Goal: Find specific page/section: Find specific page/section

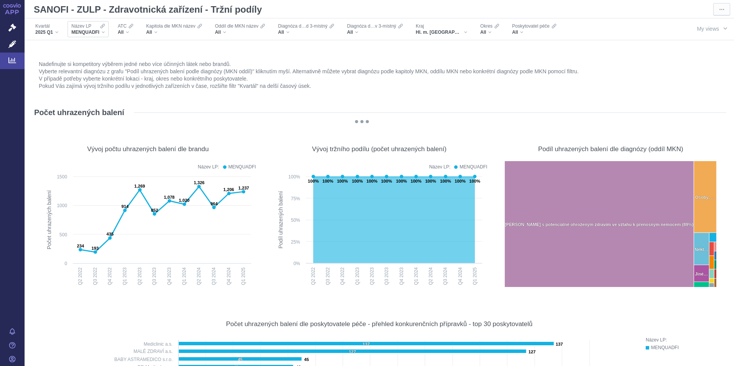
click at [102, 33] on div "MENQUADFI" at bounding box center [87, 32] width 33 height 6
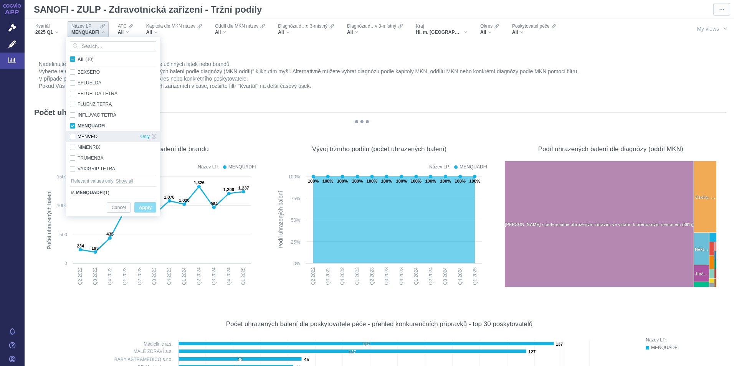
click at [72, 135] on div "MENVEO Only" at bounding box center [113, 136] width 94 height 11
checkbox input "true"
click at [72, 146] on div "NIMENRIX Only" at bounding box center [113, 147] width 94 height 11
checkbox input "true"
click at [145, 209] on span "Apply" at bounding box center [145, 208] width 13 height 10
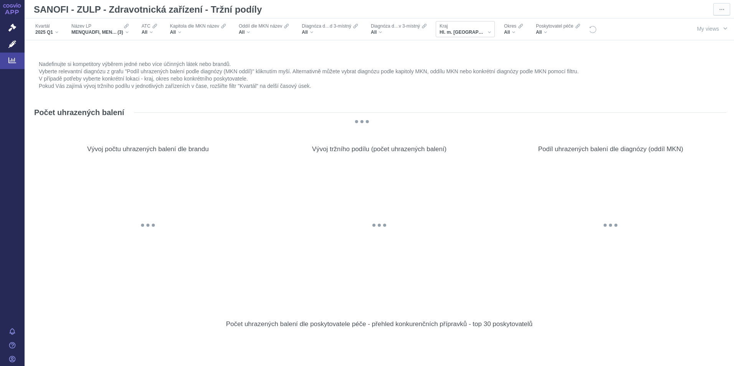
click at [469, 31] on div "Hl. m. [GEOGRAPHIC_DATA]" at bounding box center [464, 32] width 51 height 6
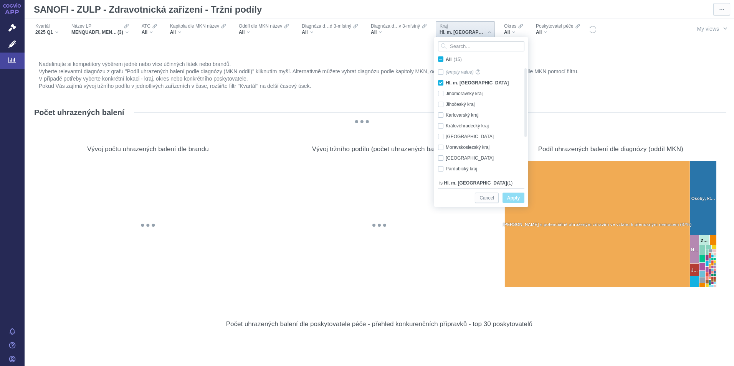
click at [445, 58] on span "All (15)" at bounding box center [453, 59] width 16 height 5
click at [445, 58] on input "All (15)" at bounding box center [447, 57] width 5 height 5
checkbox input "true"
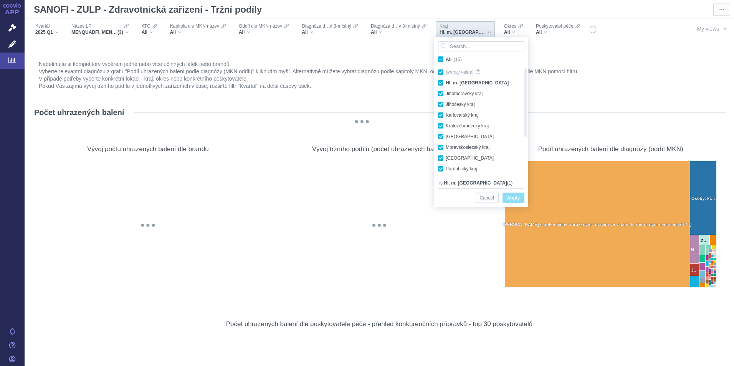
checkbox input "true"
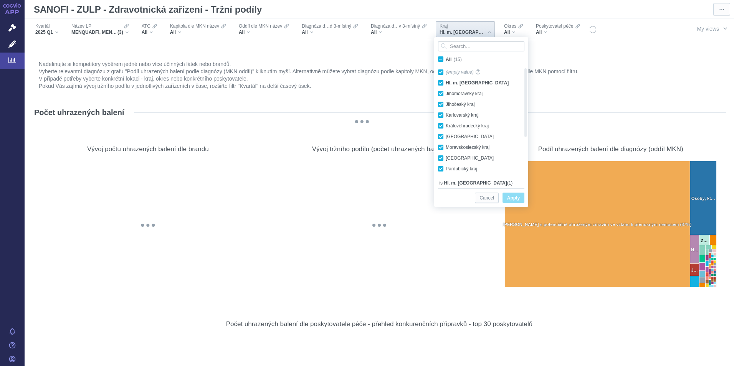
checkbox input "true"
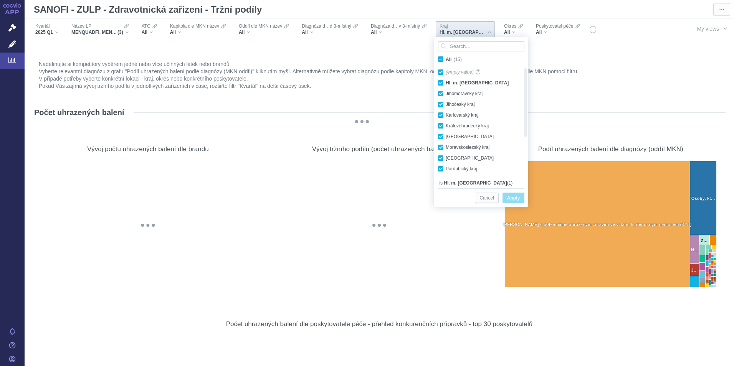
checkbox input "true"
click at [513, 199] on span "Apply" at bounding box center [513, 198] width 13 height 10
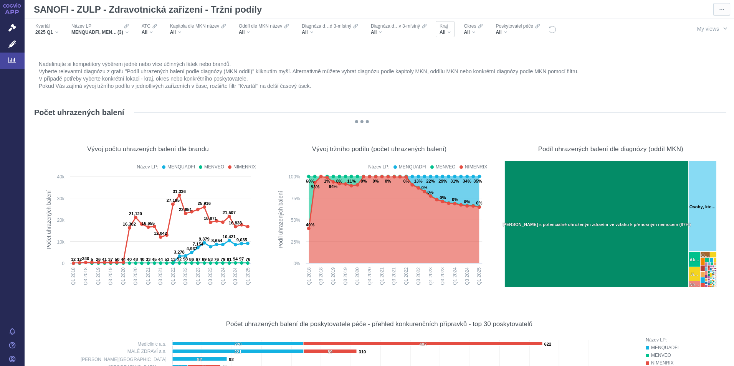
click at [448, 30] on div "All" at bounding box center [444, 32] width 11 height 6
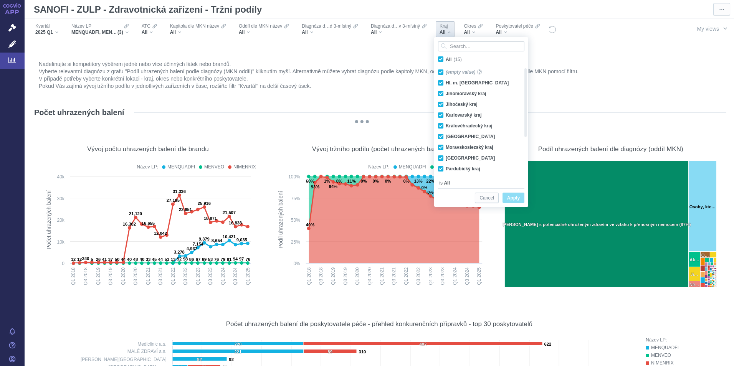
click at [445, 58] on span "All (15)" at bounding box center [453, 59] width 16 height 5
click at [445, 58] on input "All (15)" at bounding box center [447, 57] width 5 height 5
checkbox input "false"
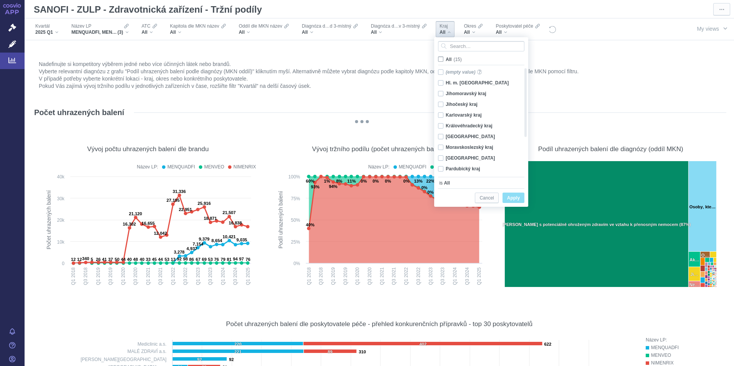
checkbox input "false"
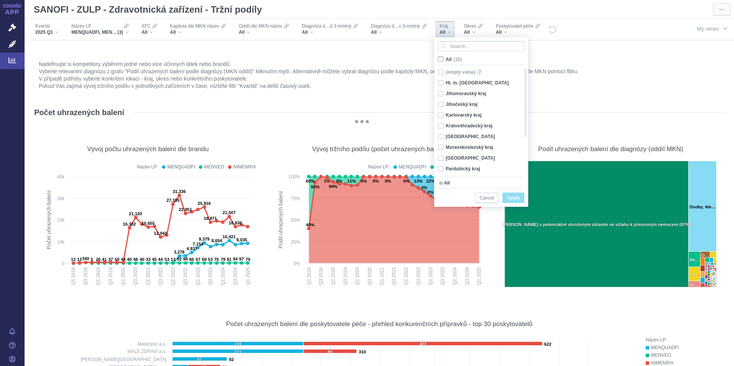
checkbox input "false"
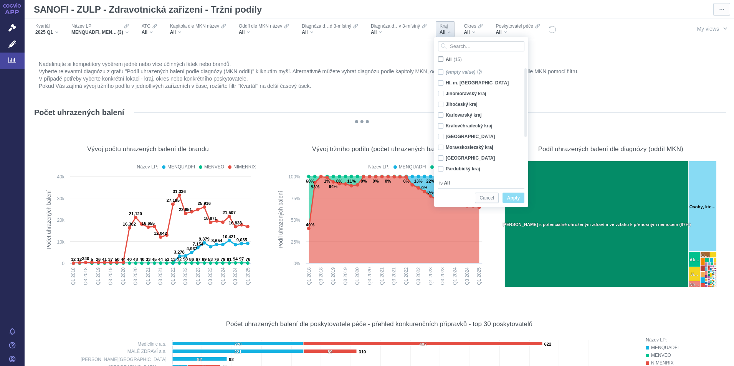
checkbox input "false"
click at [440, 84] on div "Hl. m. [GEOGRAPHIC_DATA] Only" at bounding box center [478, 82] width 88 height 11
checkbox input "true"
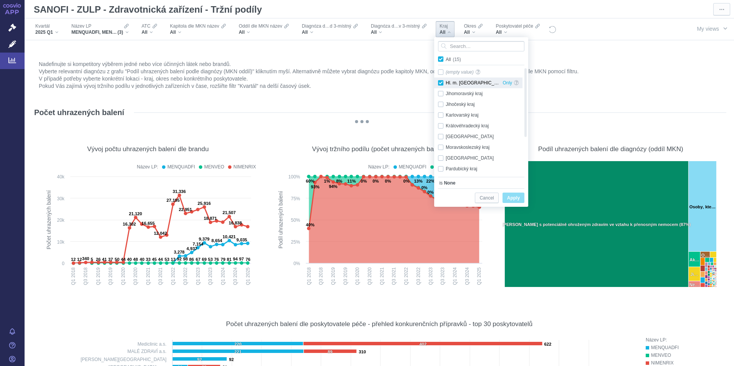
checkbox input "true"
click at [513, 198] on span "Apply" at bounding box center [513, 198] width 13 height 10
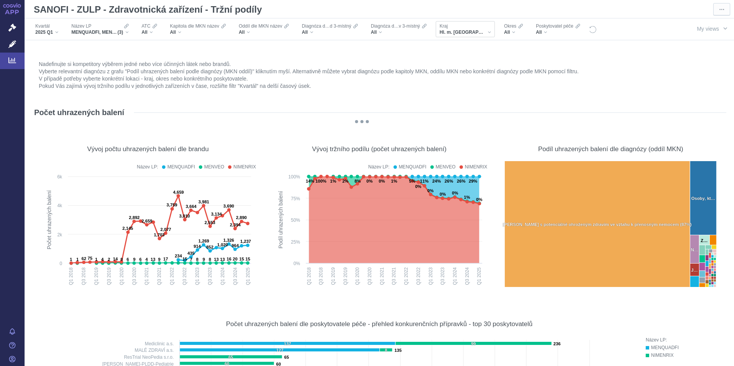
click at [468, 34] on div "Hl. m. [GEOGRAPHIC_DATA]" at bounding box center [464, 32] width 51 height 6
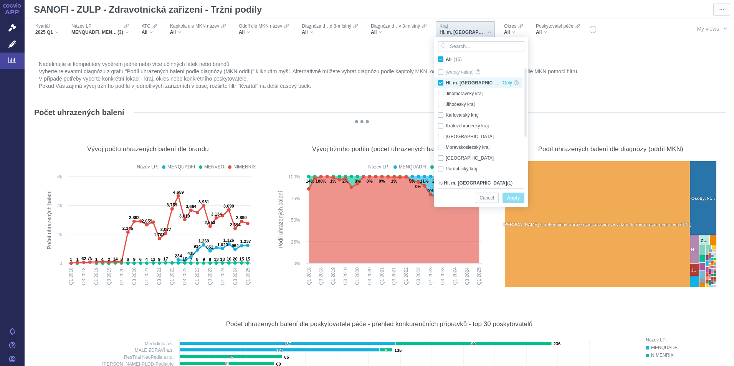
click at [440, 82] on div "Hl. m. [GEOGRAPHIC_DATA] Only" at bounding box center [478, 82] width 88 height 11
checkbox input "false"
click at [440, 95] on div "Jihomoravský kraj Only" at bounding box center [478, 93] width 88 height 11
checkbox input "true"
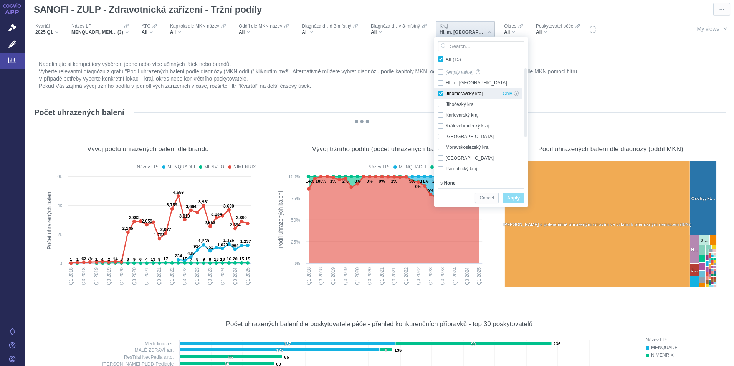
checkbox input "true"
click at [511, 198] on span "Apply" at bounding box center [513, 198] width 13 height 10
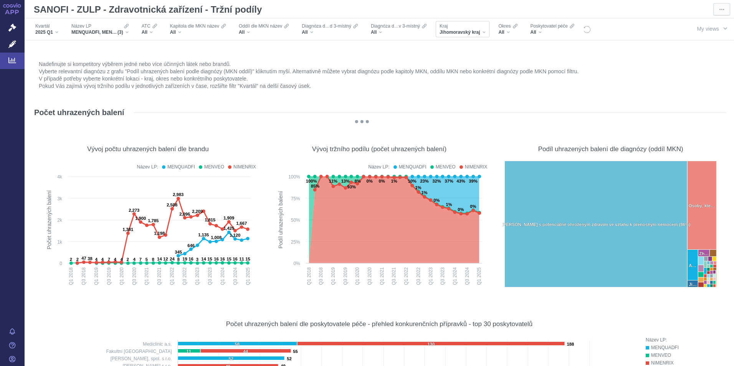
click at [483, 33] on div "Jihomoravský kraj" at bounding box center [462, 32] width 46 height 6
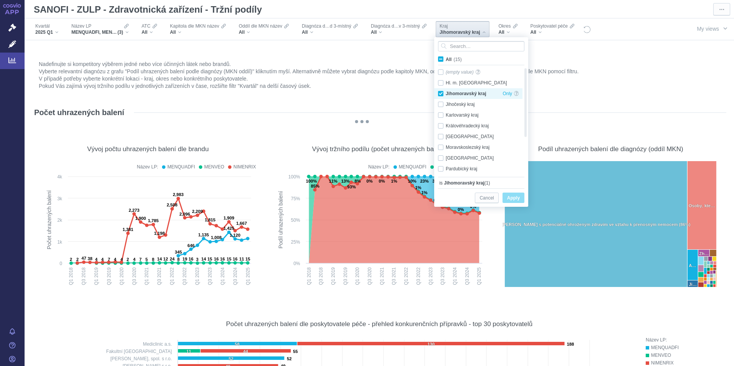
click at [440, 94] on div "Jihomoravský kraj Only" at bounding box center [478, 93] width 88 height 11
checkbox input "false"
click at [441, 158] on div "Olomoucký kraj Only" at bounding box center [478, 158] width 88 height 11
checkbox input "true"
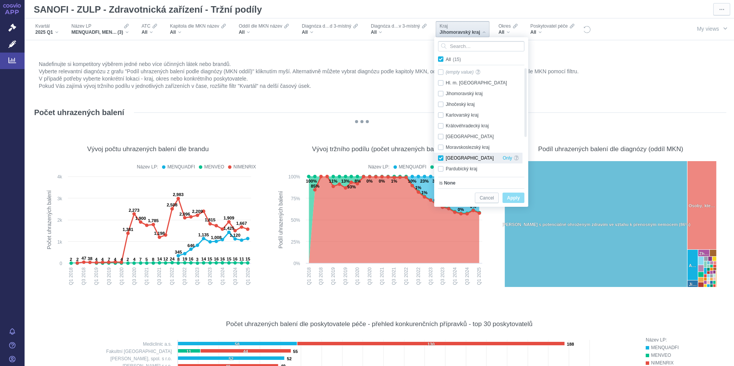
checkbox input "true"
click at [516, 197] on span "Apply" at bounding box center [513, 198] width 13 height 10
